Goal: Obtain resource: Obtain resource

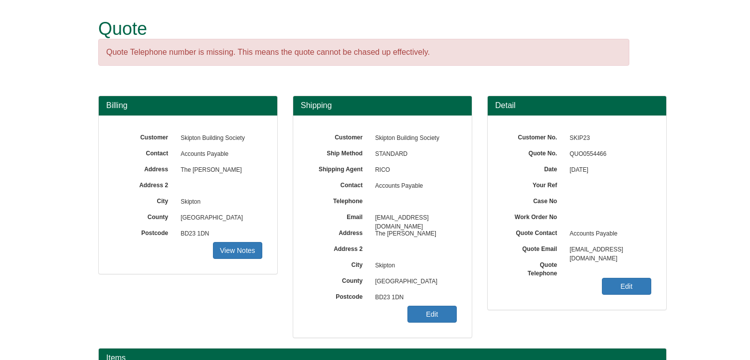
scroll to position [124, 0]
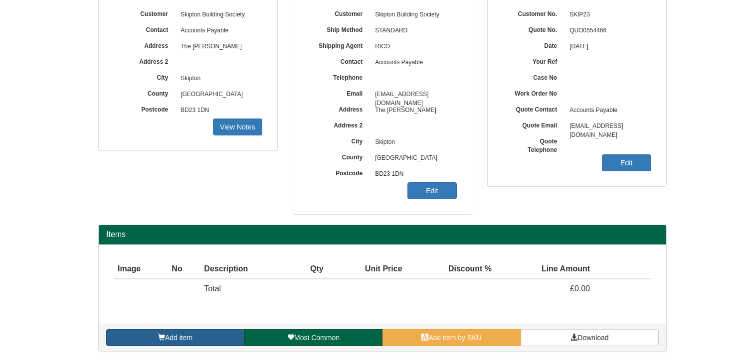
click at [153, 341] on link "Add item" at bounding box center [175, 337] width 138 height 17
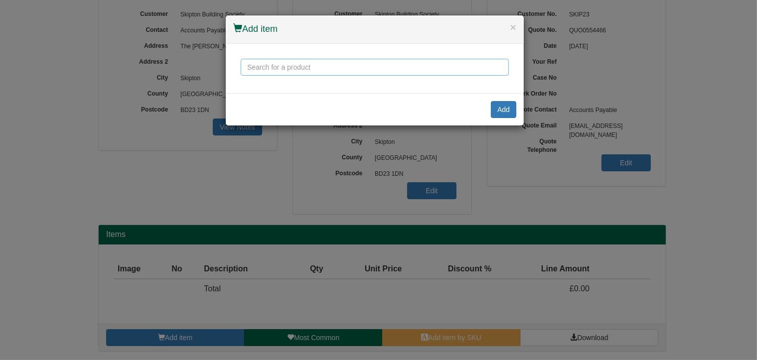
click at [253, 67] on input "text" at bounding box center [375, 67] width 268 height 17
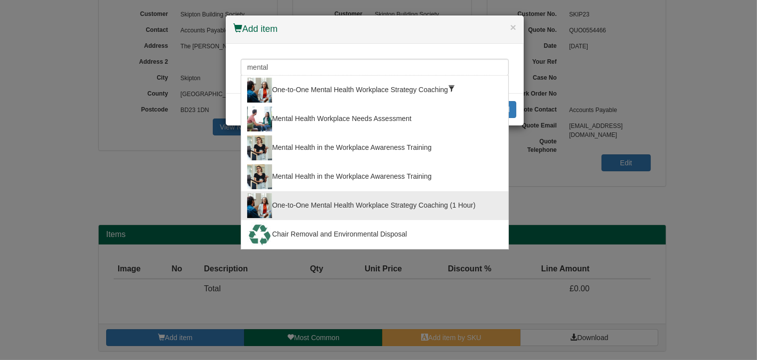
click at [333, 204] on div "One-to-One Mental Health Workplace Strategy Coaching (1 Hour)" at bounding box center [374, 205] width 255 height 25
type input "One-to-One Mental Health Workplace Strategy Coaching (1 Hour)"
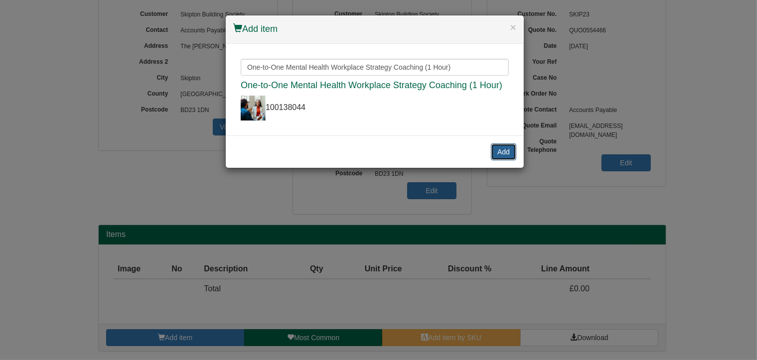
click at [501, 154] on button "Add" at bounding box center [503, 152] width 25 height 17
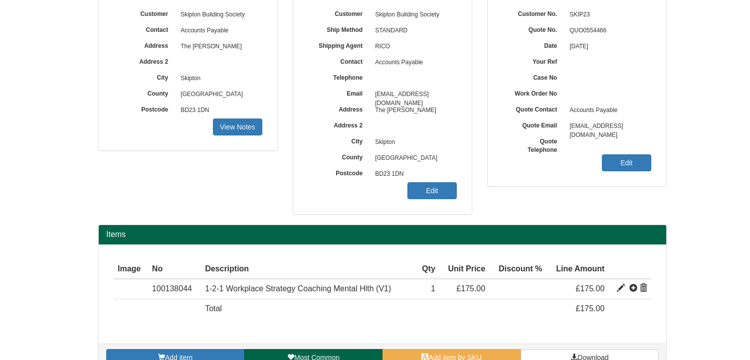
scroll to position [144, 0]
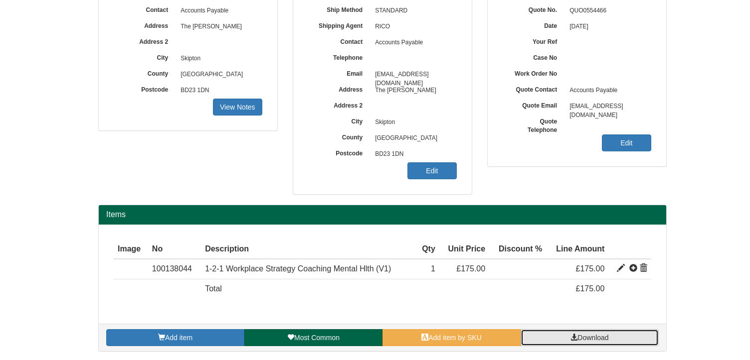
click at [626, 336] on link "Download" at bounding box center [589, 337] width 138 height 17
